Goal: Transaction & Acquisition: Purchase product/service

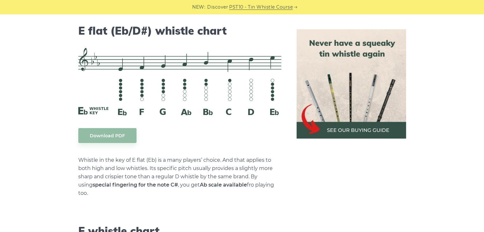
scroll to position [2576, 0]
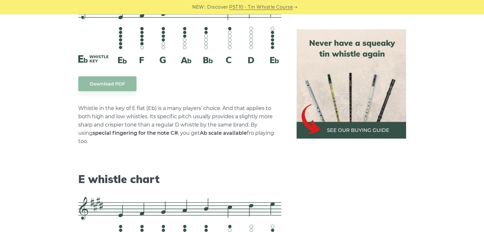
click at [365, 130] on img at bounding box center [350, 83] width 109 height 109
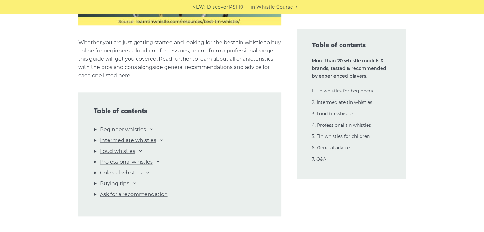
scroll to position [636, 0]
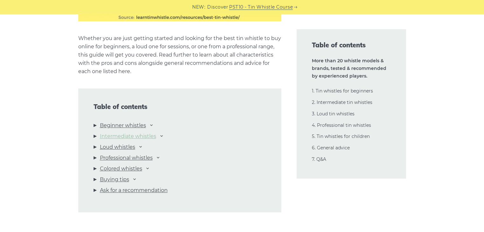
click at [147, 135] on link "Intermediate whistles" at bounding box center [128, 136] width 56 height 8
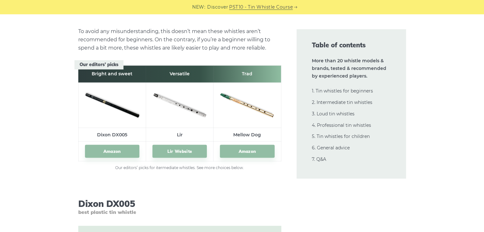
scroll to position [3525, 0]
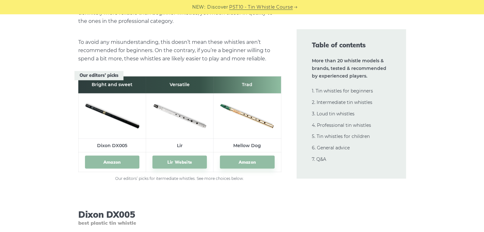
click at [117, 161] on link "Amazon" at bounding box center [112, 162] width 54 height 13
